Goal: Information Seeking & Learning: Learn about a topic

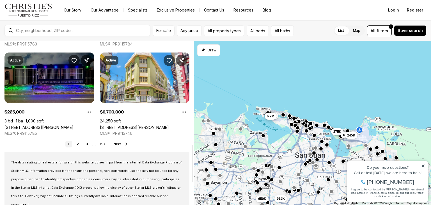
scroll to position [449, 0]
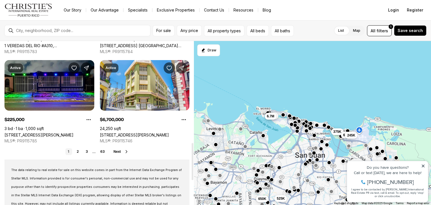
click at [127, 152] on icon at bounding box center [126, 151] width 4 height 4
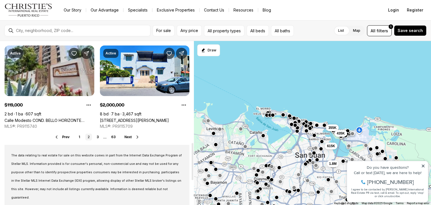
scroll to position [449, 0]
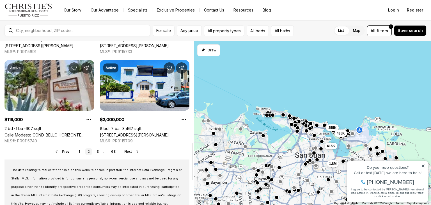
click at [137, 150] on icon at bounding box center [137, 151] width 1 height 3
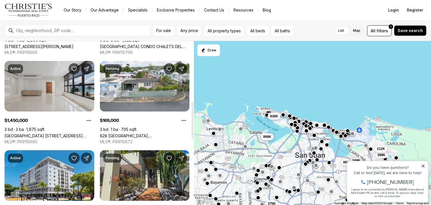
scroll to position [253, 0]
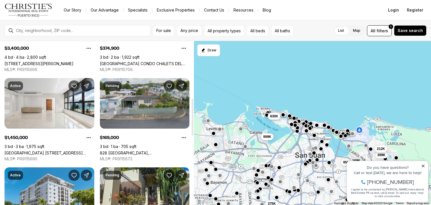
click at [147, 150] on link "828 GUADALUPE, SAN JUAN PR, 00924" at bounding box center [145, 152] width 90 height 5
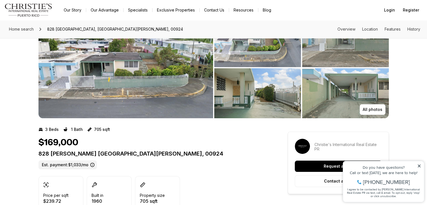
scroll to position [28, 0]
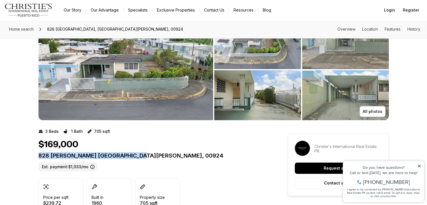
drag, startPoint x: 39, startPoint y: 155, endPoint x: 138, endPoint y: 155, distance: 99.0
click at [146, 155] on p "828 GUADALUPE SAN JUAN PR, 00924" at bounding box center [152, 155] width 229 height 7
copy p "828 GUADALUPE SAN JUAN PR, 00924"
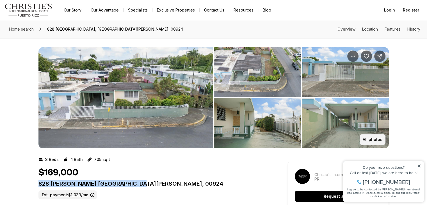
click at [379, 140] on p "All photos" at bounding box center [373, 139] width 20 height 4
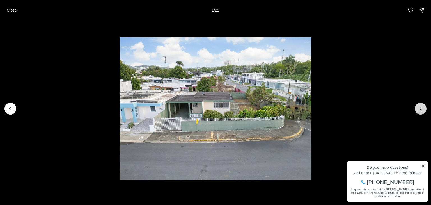
click at [419, 109] on icon "Next slide" at bounding box center [421, 109] width 6 height 6
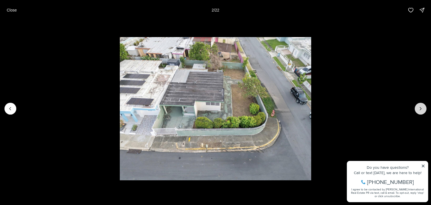
click at [419, 109] on icon "Next slide" at bounding box center [421, 109] width 6 height 6
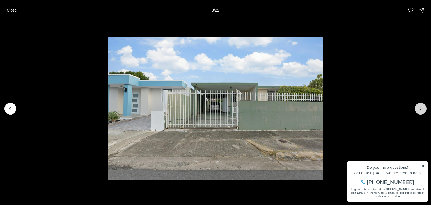
click at [419, 109] on icon "Next slide" at bounding box center [421, 109] width 6 height 6
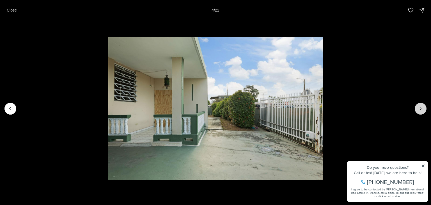
click at [423, 107] on icon "Next slide" at bounding box center [421, 109] width 6 height 6
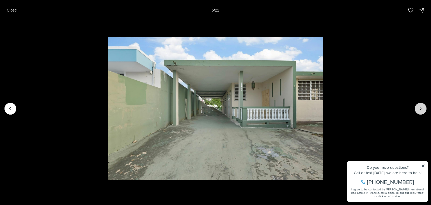
click at [421, 109] on icon "Next slide" at bounding box center [420, 108] width 1 height 3
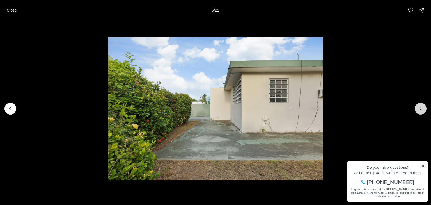
click at [421, 108] on icon "Next slide" at bounding box center [420, 108] width 1 height 3
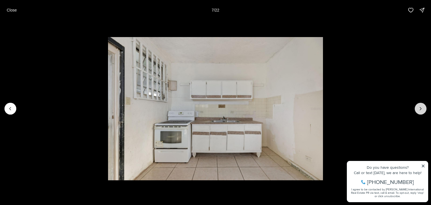
click at [421, 110] on icon "Next slide" at bounding box center [421, 109] width 6 height 6
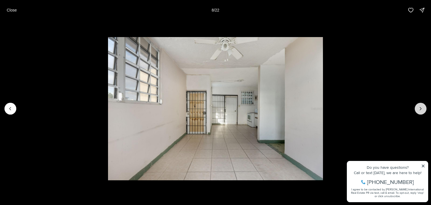
click at [419, 109] on icon "Next slide" at bounding box center [421, 109] width 6 height 6
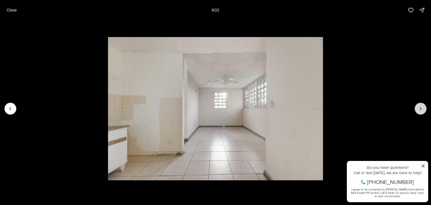
click at [419, 109] on icon "Next slide" at bounding box center [421, 109] width 6 height 6
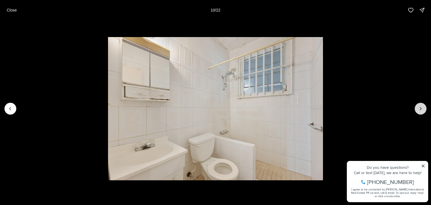
click at [419, 109] on icon "Next slide" at bounding box center [421, 109] width 6 height 6
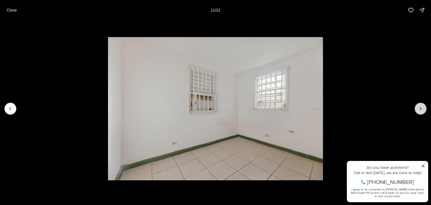
click at [419, 109] on icon "Next slide" at bounding box center [421, 109] width 6 height 6
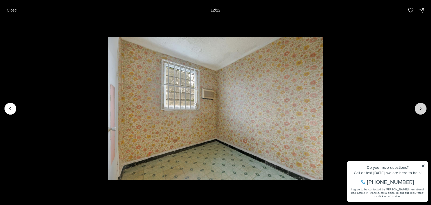
click at [419, 109] on icon "Next slide" at bounding box center [421, 109] width 6 height 6
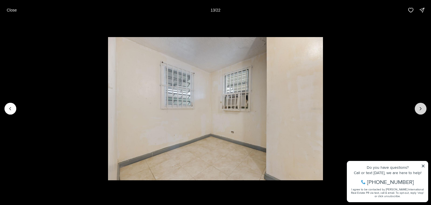
click at [419, 109] on icon "Next slide" at bounding box center [421, 109] width 6 height 6
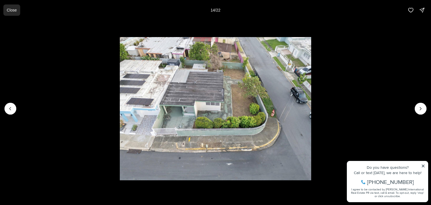
click at [12, 12] on p "Close" at bounding box center [12, 10] width 10 height 4
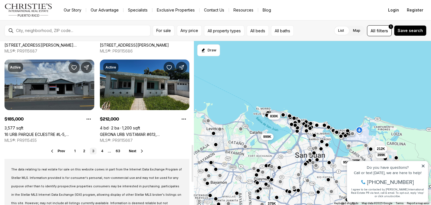
scroll to position [449, 0]
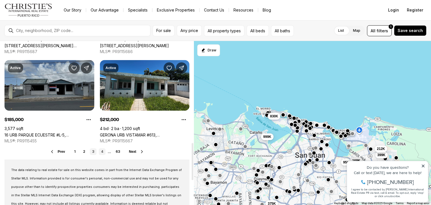
click at [103, 152] on link "4" at bounding box center [102, 151] width 7 height 7
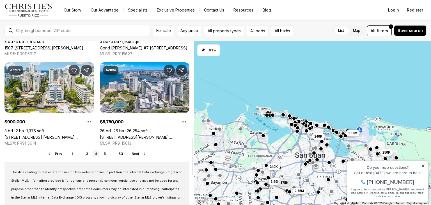
scroll to position [449, 0]
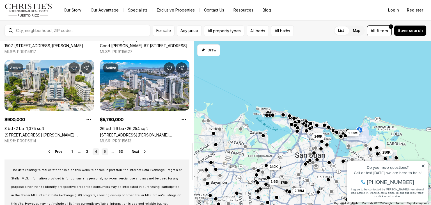
click at [104, 152] on link "5" at bounding box center [105, 151] width 7 height 7
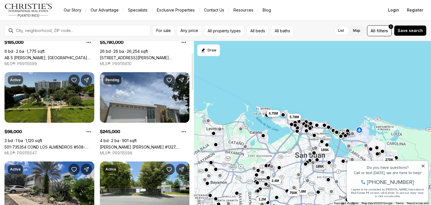
scroll to position [84, 0]
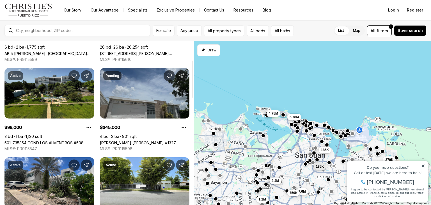
click at [138, 140] on link "Camelia CAMELIA #1327, TRUJILLO ALTO PR, 00976" at bounding box center [145, 142] width 90 height 5
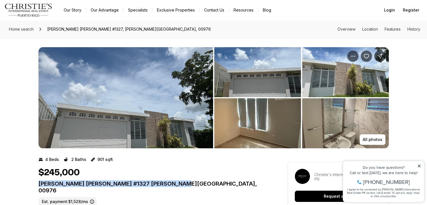
drag, startPoint x: 40, startPoint y: 185, endPoint x: 178, endPoint y: 181, distance: 138.4
click at [178, 181] on p "Camelia CAMELIA #1327 TRUJILLO ALTO PR, 00976" at bounding box center [152, 186] width 229 height 13
copy p "Camelia CAMELIA #1327 TRUJILLO ALTO PR, 00976"
click at [372, 140] on p "All photos" at bounding box center [373, 139] width 20 height 4
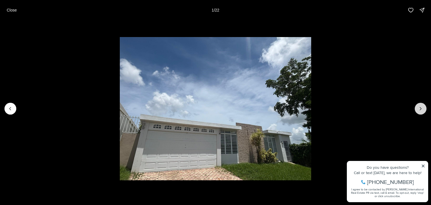
click at [421, 106] on icon "Next slide" at bounding box center [421, 109] width 6 height 6
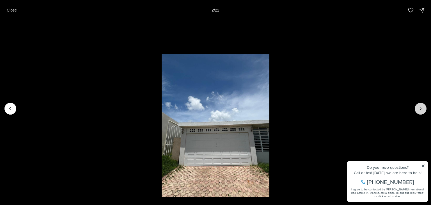
click at [421, 106] on icon "Next slide" at bounding box center [421, 109] width 6 height 6
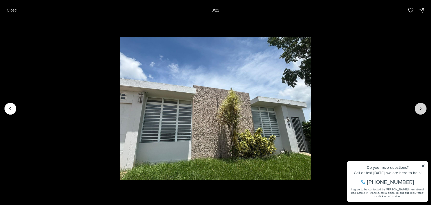
click at [421, 106] on icon "Next slide" at bounding box center [421, 109] width 6 height 6
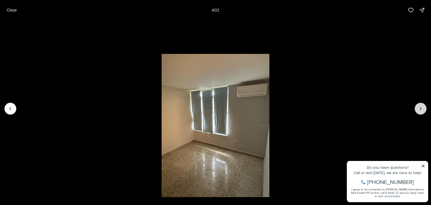
click at [421, 106] on icon "Next slide" at bounding box center [421, 109] width 6 height 6
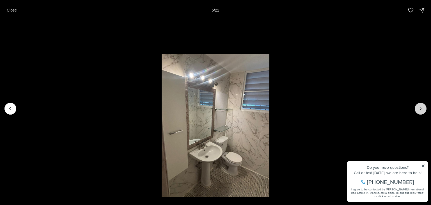
click at [421, 106] on icon "Next slide" at bounding box center [421, 109] width 6 height 6
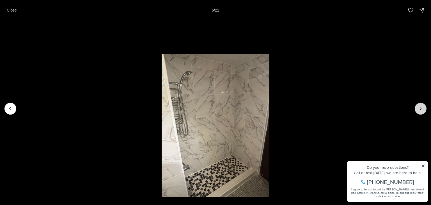
click at [421, 106] on icon "Next slide" at bounding box center [421, 109] width 6 height 6
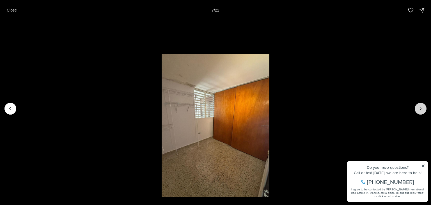
click at [419, 106] on icon "Next slide" at bounding box center [421, 109] width 6 height 6
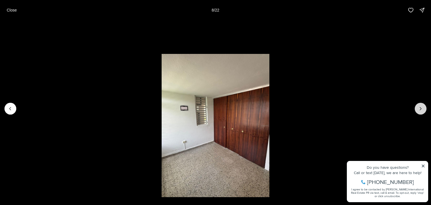
click at [419, 106] on icon "Next slide" at bounding box center [421, 109] width 6 height 6
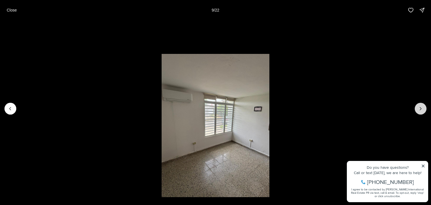
click at [421, 109] on icon "Next slide" at bounding box center [421, 109] width 6 height 6
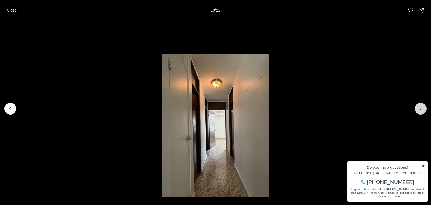
click at [421, 109] on icon "Next slide" at bounding box center [421, 109] width 6 height 6
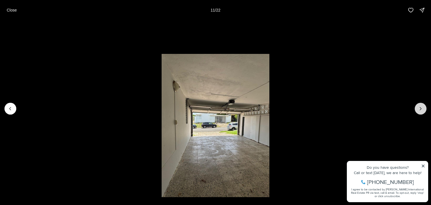
click at [421, 109] on icon "Next slide" at bounding box center [421, 109] width 6 height 6
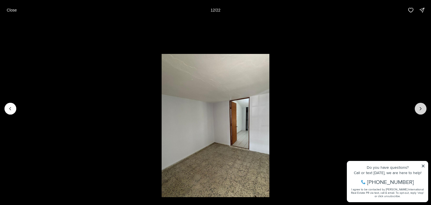
click at [421, 109] on icon "Next slide" at bounding box center [421, 109] width 6 height 6
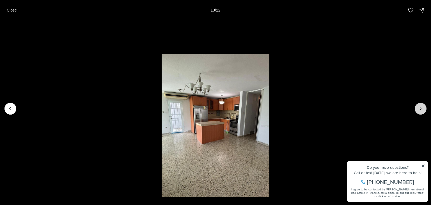
click at [421, 109] on icon "Next slide" at bounding box center [421, 109] width 6 height 6
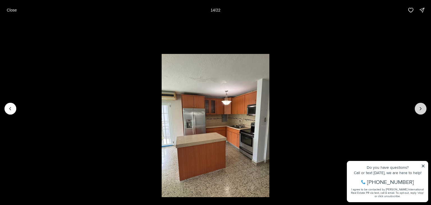
click at [421, 109] on icon "Next slide" at bounding box center [421, 109] width 6 height 6
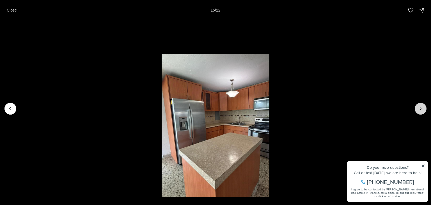
click at [421, 109] on icon "Next slide" at bounding box center [421, 109] width 6 height 6
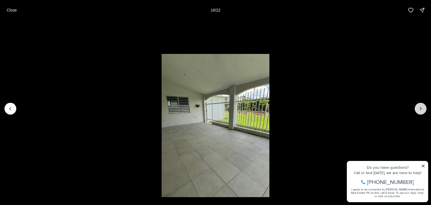
click at [421, 109] on icon "Next slide" at bounding box center [421, 109] width 6 height 6
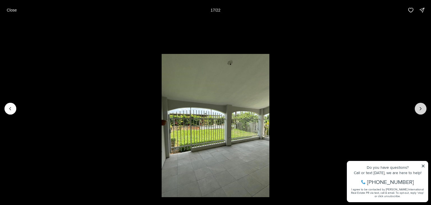
click at [421, 109] on icon "Next slide" at bounding box center [421, 109] width 6 height 6
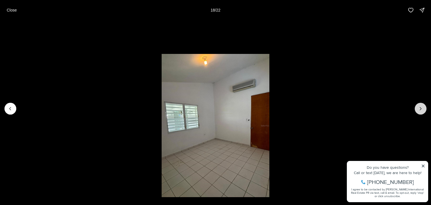
click at [421, 109] on icon "Next slide" at bounding box center [421, 109] width 6 height 6
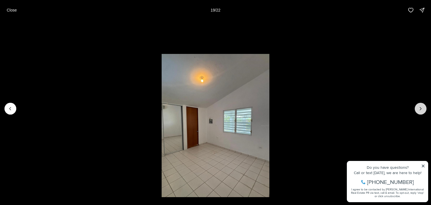
click at [421, 109] on icon "Next slide" at bounding box center [421, 109] width 6 height 6
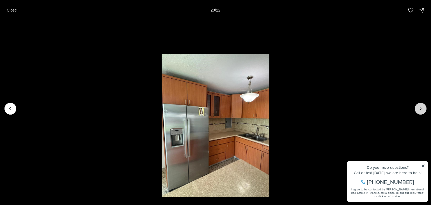
click at [421, 109] on icon "Next slide" at bounding box center [421, 109] width 6 height 6
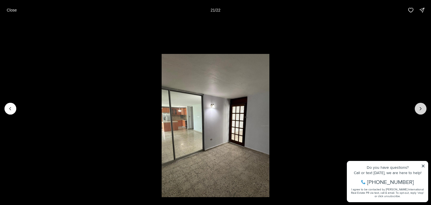
click at [421, 109] on icon "Next slide" at bounding box center [421, 109] width 6 height 6
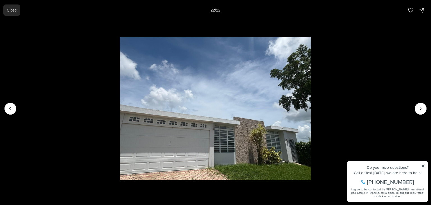
click at [12, 12] on p "Close" at bounding box center [12, 10] width 10 height 4
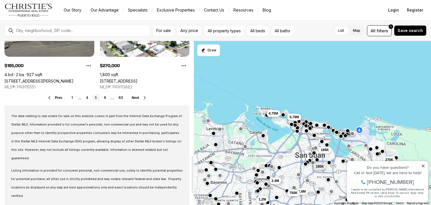
scroll to position [505, 0]
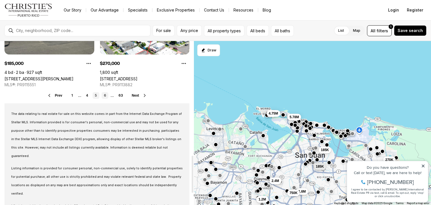
click at [105, 95] on link "6" at bounding box center [105, 95] width 7 height 7
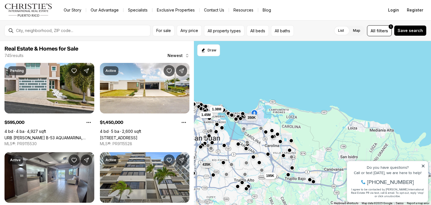
drag, startPoint x: 369, startPoint y: 104, endPoint x: 274, endPoint y: 89, distance: 96.2
click at [272, 88] on div "195K 435K 1.38M 1.45M 350K 1.45M 197K 1.7M 375K 595K" at bounding box center [312, 123] width 237 height 164
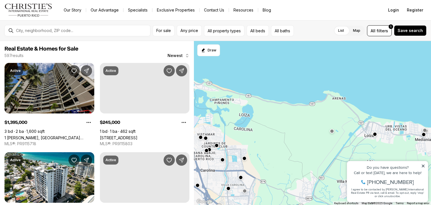
drag, startPoint x: 319, startPoint y: 161, endPoint x: 328, endPoint y: 97, distance: 64.6
click at [328, 98] on div at bounding box center [312, 123] width 237 height 164
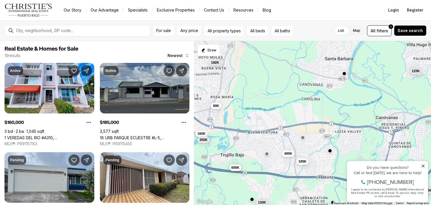
click at [303, 137] on button "button" at bounding box center [303, 137] width 4 height 4
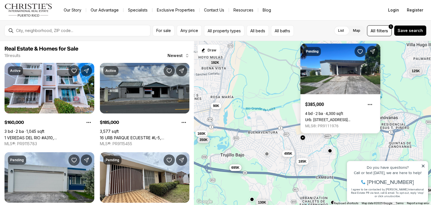
click at [270, 75] on div "192K 125K 160K 185K 265K 539K 90K 495K 115K 695K 130K 350K" at bounding box center [312, 123] width 237 height 164
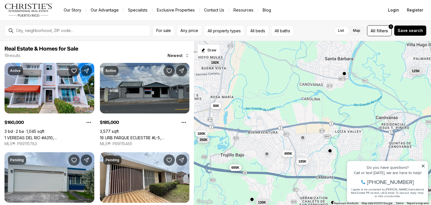
click at [302, 138] on button "button" at bounding box center [303, 137] width 4 height 4
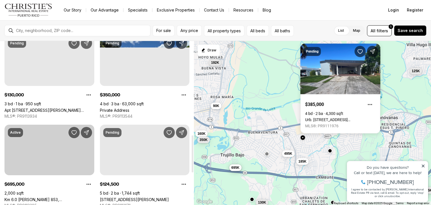
scroll to position [276, 0]
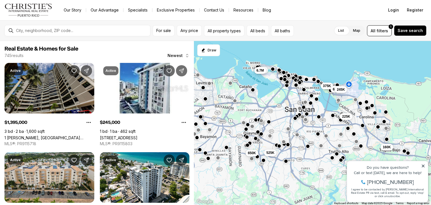
drag, startPoint x: 274, startPoint y: 154, endPoint x: 263, endPoint y: 107, distance: 48.5
click at [263, 107] on div "225K 160K 375K 625K 245K 525K 650K 435K 6.7M" at bounding box center [312, 123] width 237 height 164
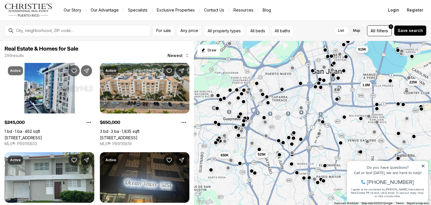
drag, startPoint x: 359, startPoint y: 120, endPoint x: 367, endPoint y: 98, distance: 23.3
click at [367, 98] on div "225K 1.8M 435K 625K 245K 615K 525K 650K" at bounding box center [312, 123] width 237 height 164
